Goal: Transaction & Acquisition: Book appointment/travel/reservation

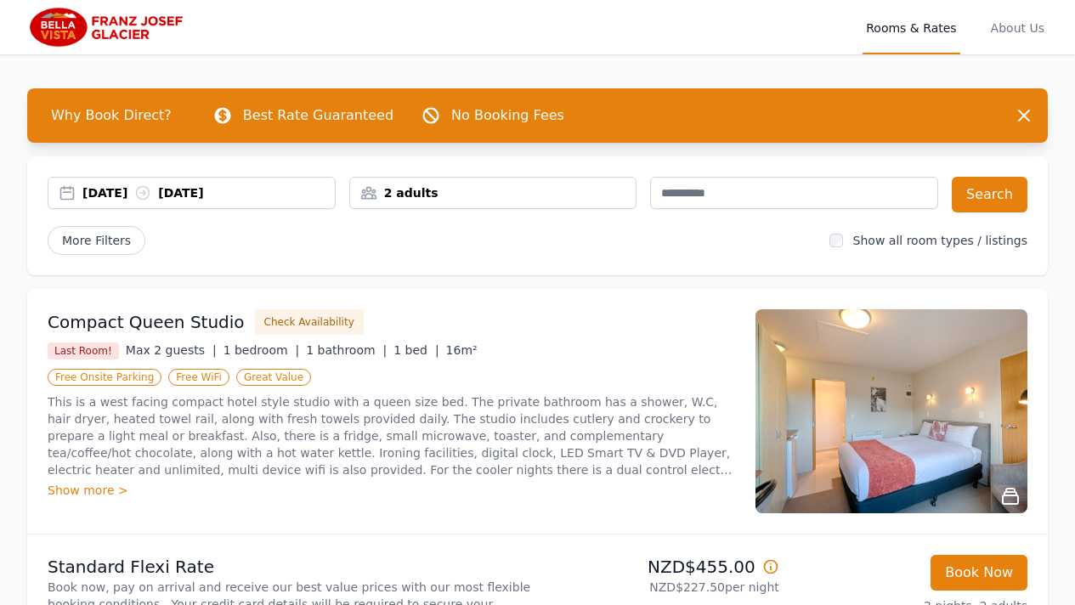
click at [477, 193] on div "2 adults" at bounding box center [493, 192] width 286 height 17
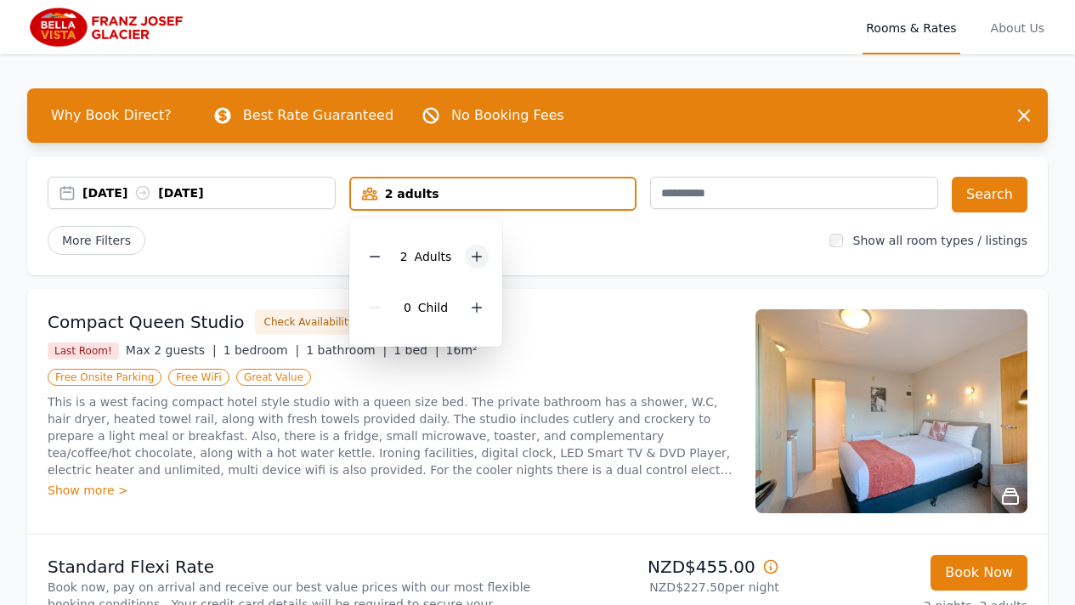
click at [479, 253] on icon at bounding box center [477, 257] width 14 height 14
click at [991, 195] on button "Search" at bounding box center [990, 195] width 76 height 36
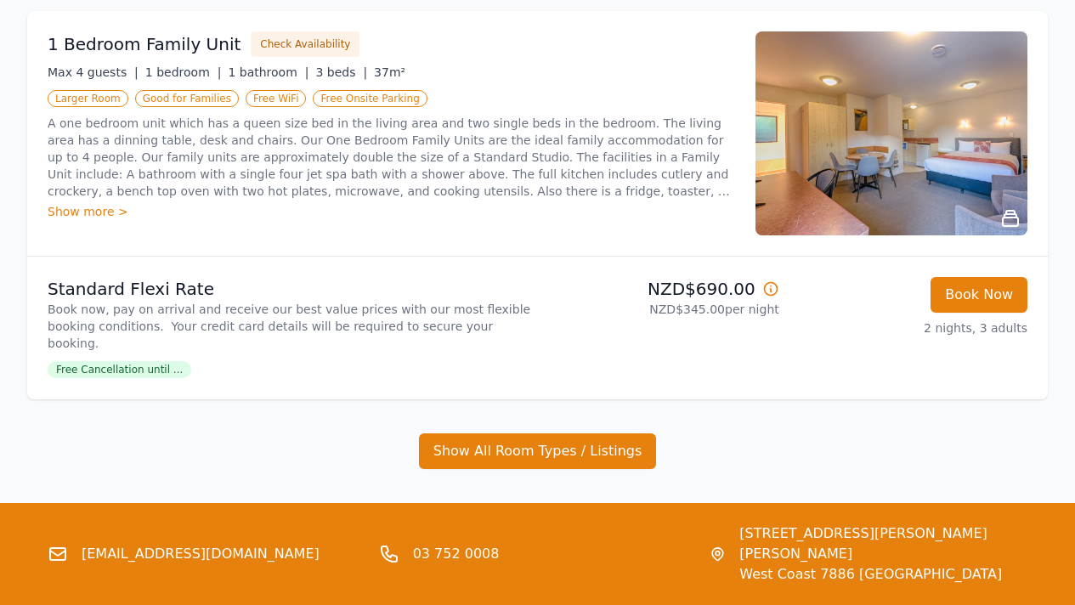
scroll to position [686, 0]
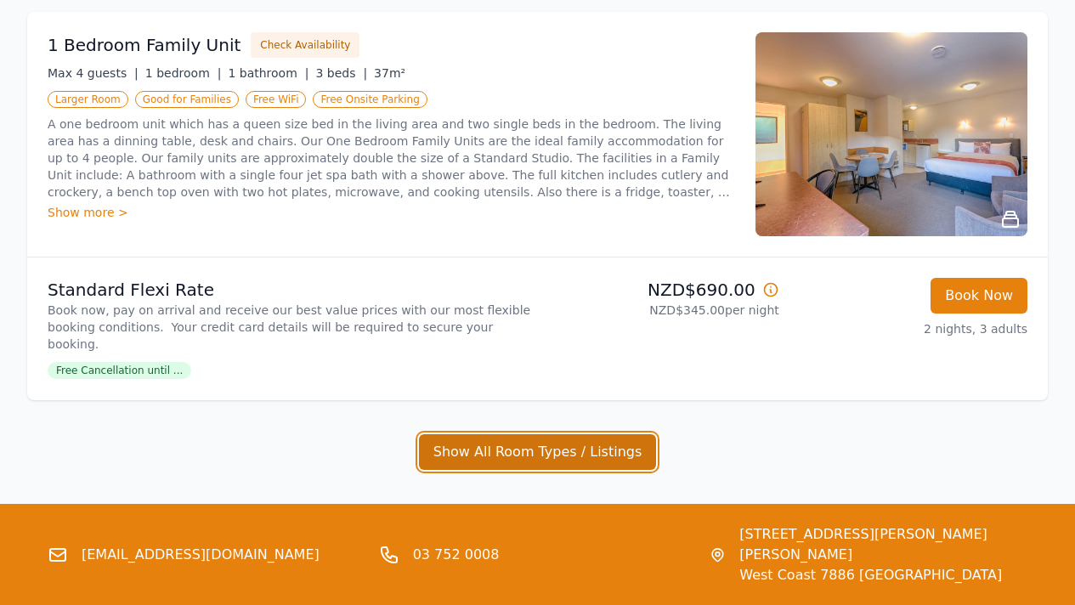
click at [483, 434] on button "Show All Room Types / Listings" at bounding box center [538, 452] width 238 height 36
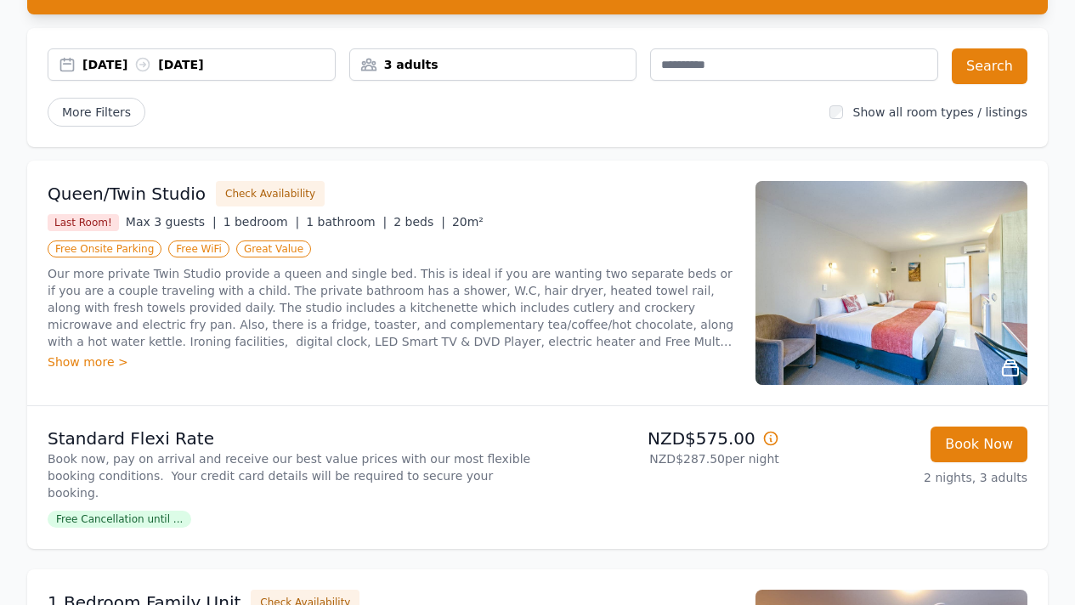
scroll to position [130, 0]
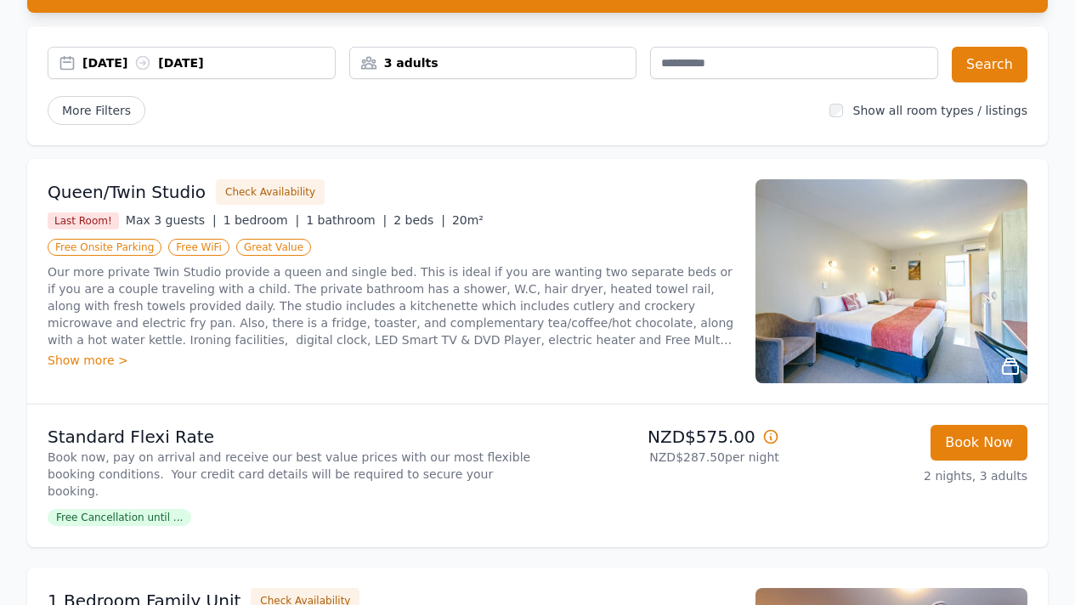
click at [923, 334] on img at bounding box center [891, 281] width 272 height 204
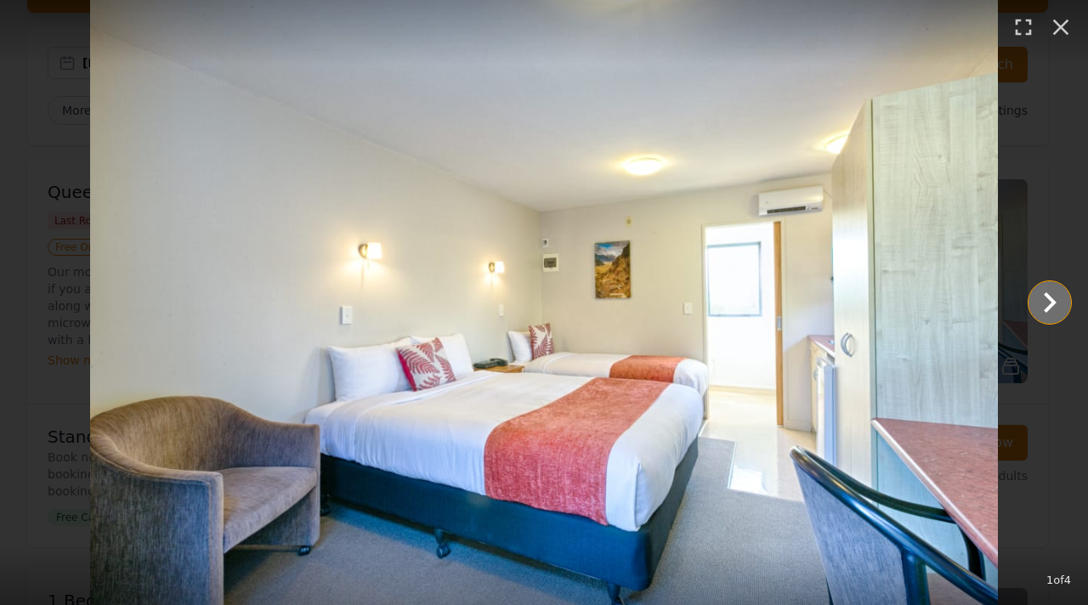
click at [1047, 301] on icon "Show slide 2 of 4" at bounding box center [1049, 302] width 41 height 41
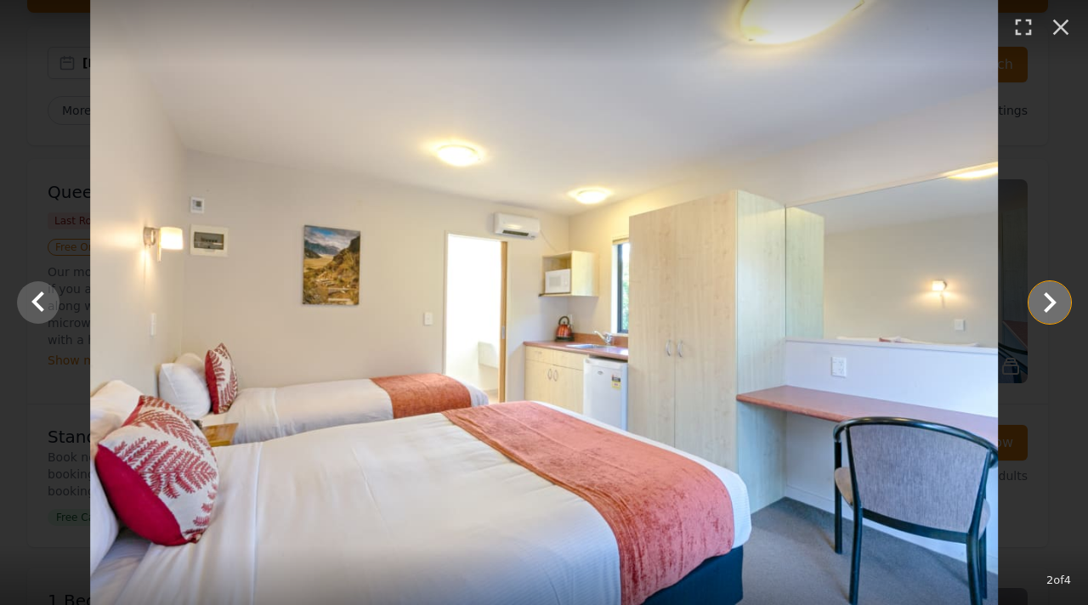
click at [1047, 301] on icon "Show slide 3 of 4" at bounding box center [1049, 302] width 41 height 41
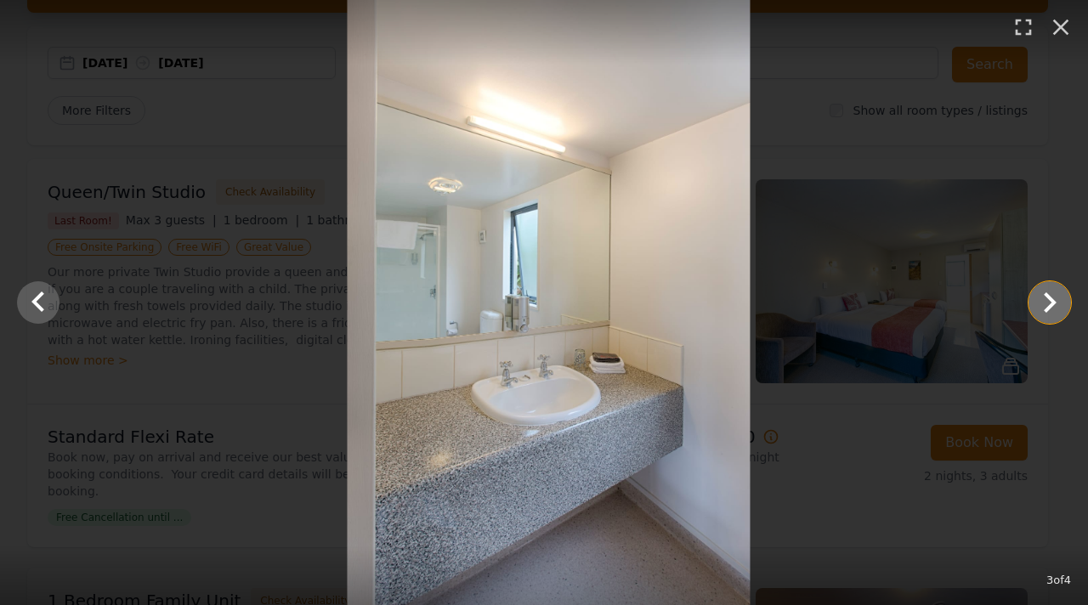
click at [1047, 301] on icon "Show slide 4 of 4" at bounding box center [1049, 302] width 41 height 41
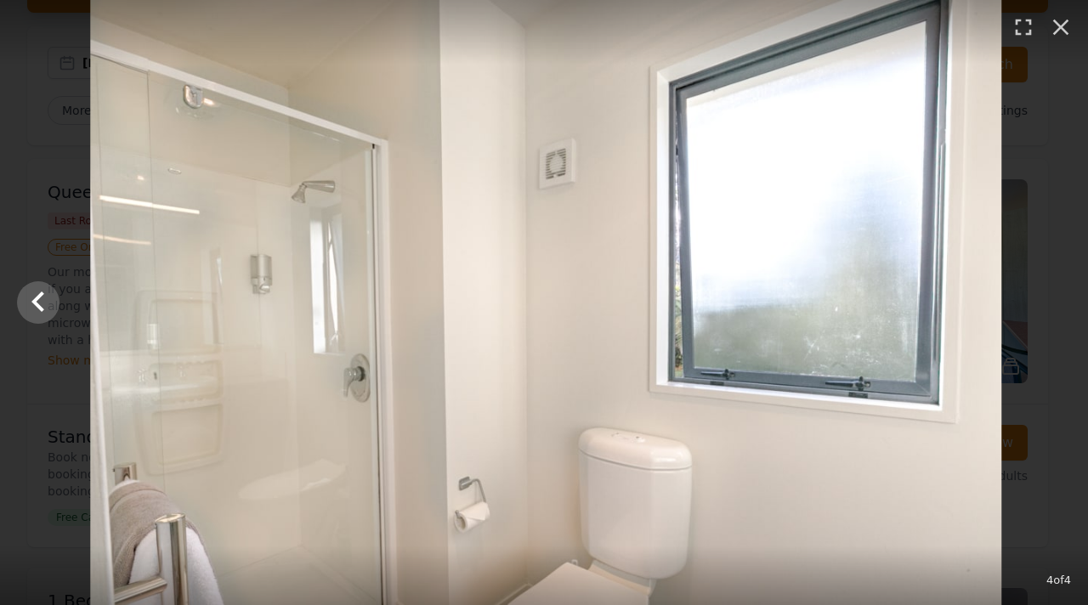
click at [1047, 302] on div at bounding box center [546, 302] width 1088 height 605
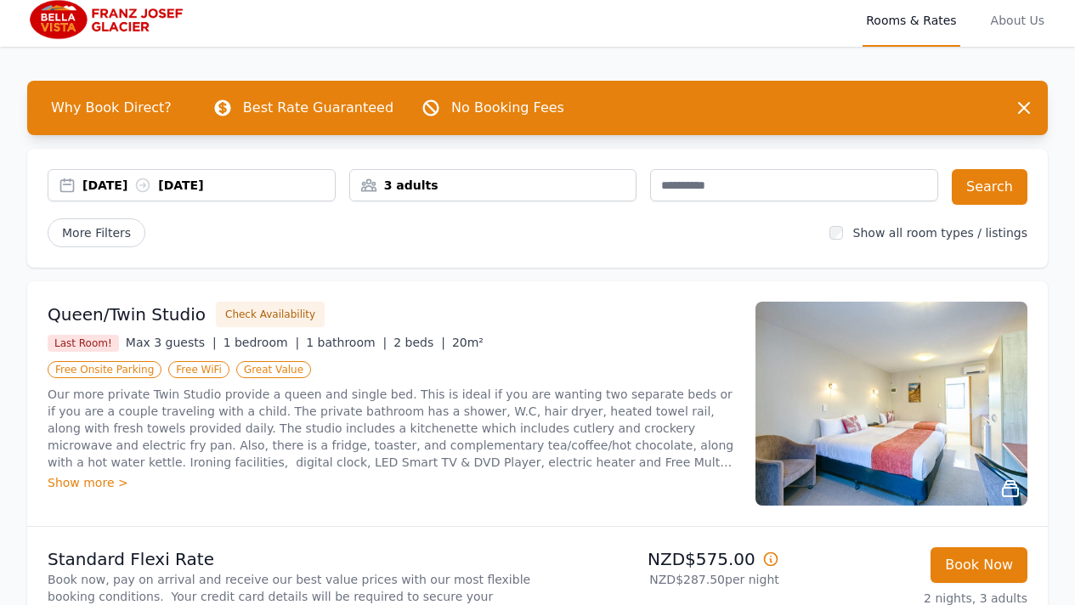
scroll to position [0, 0]
